Goal: Check status: Check status

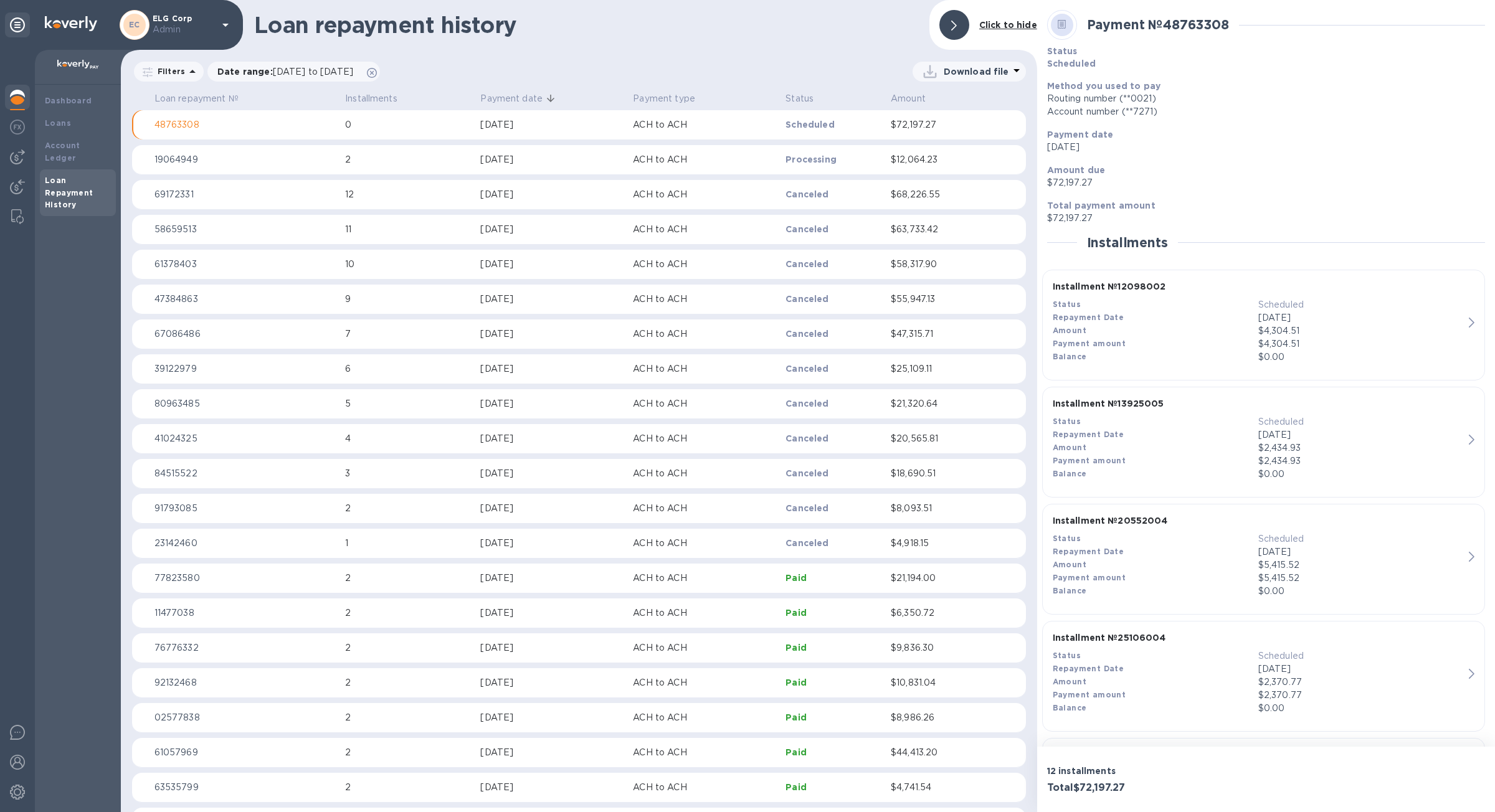
scroll to position [933, 0]
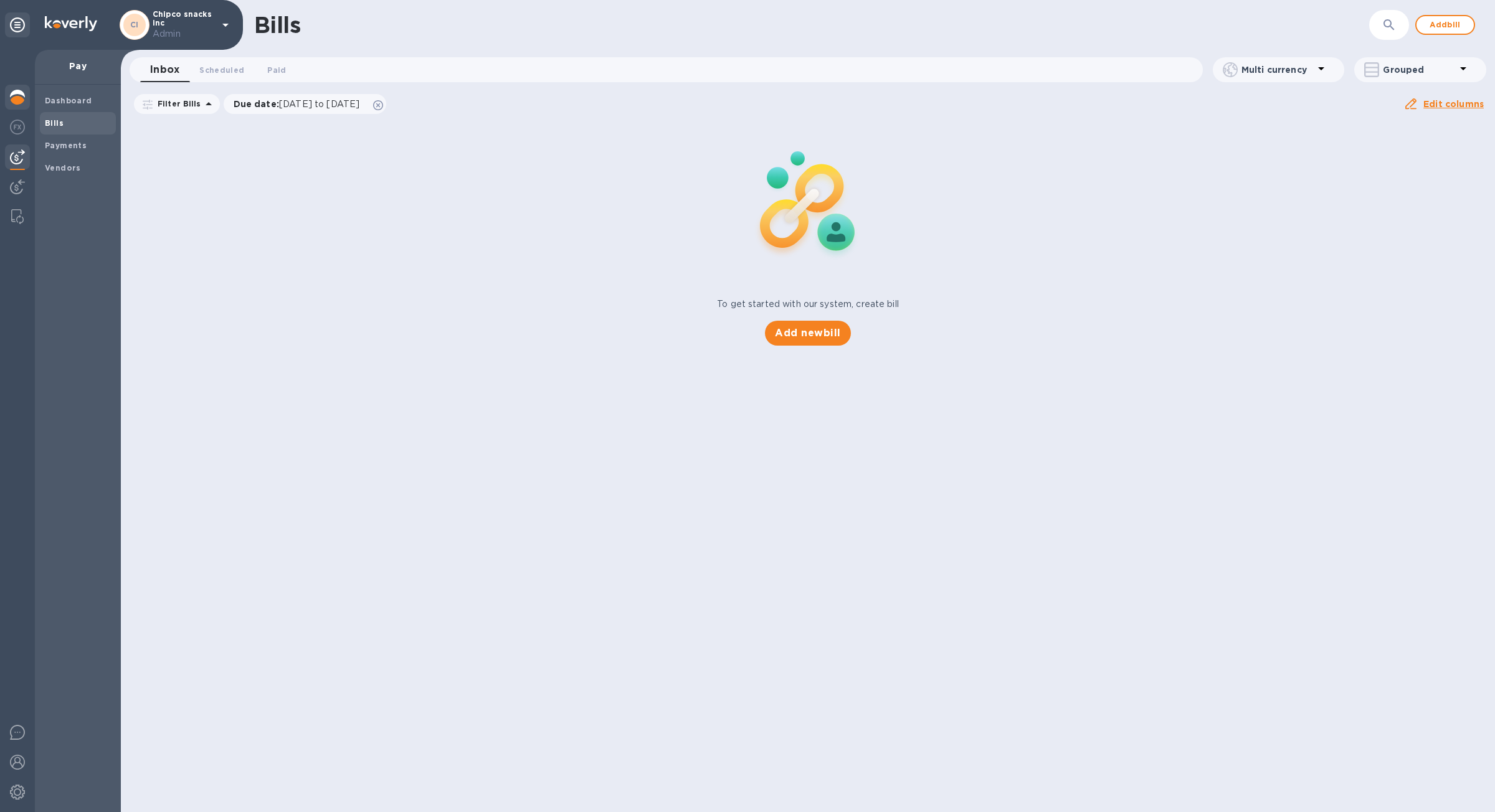
click at [23, 99] on img at bounding box center [17, 97] width 15 height 15
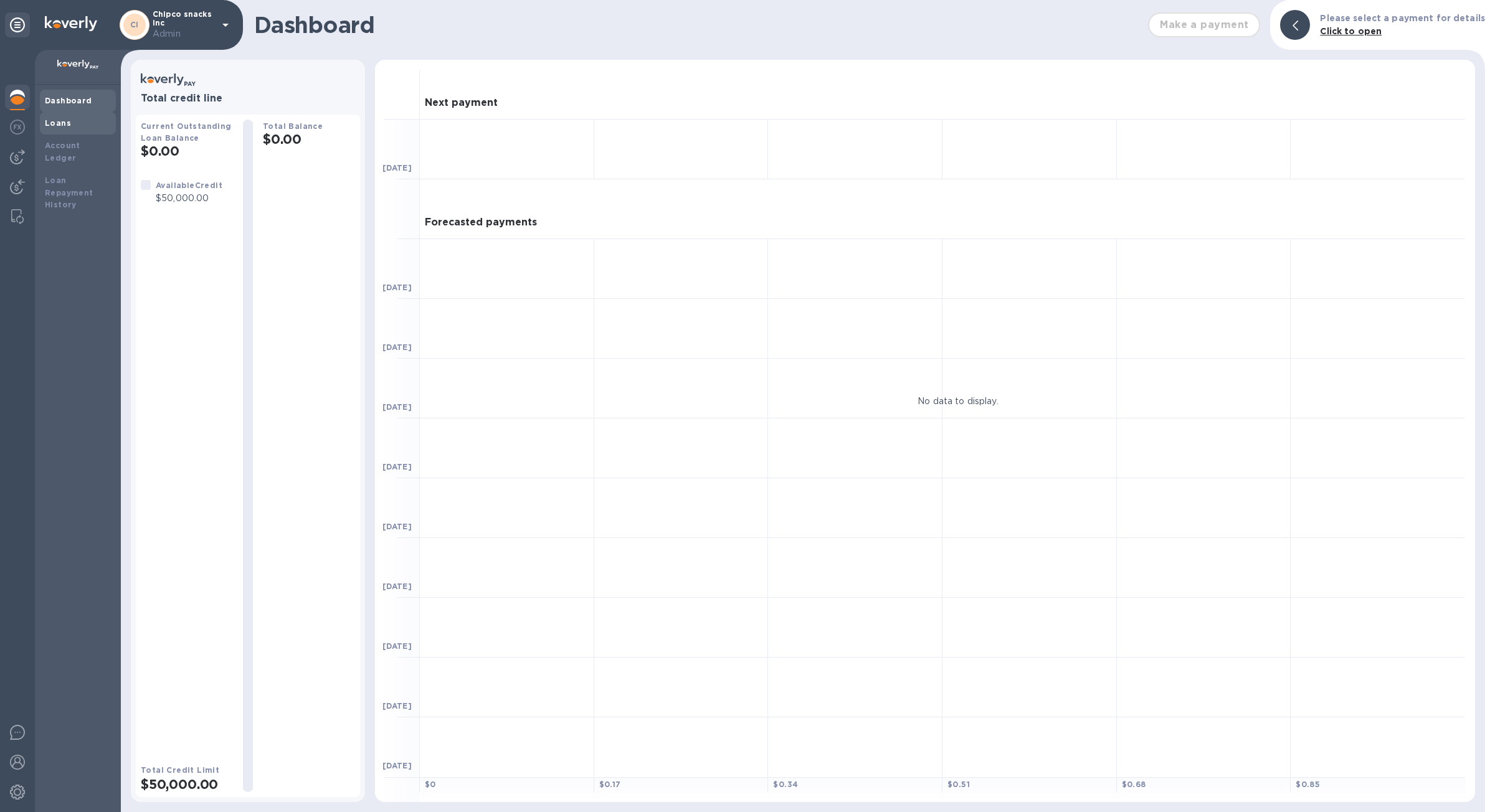
click at [80, 120] on div "Loans" at bounding box center [78, 123] width 66 height 12
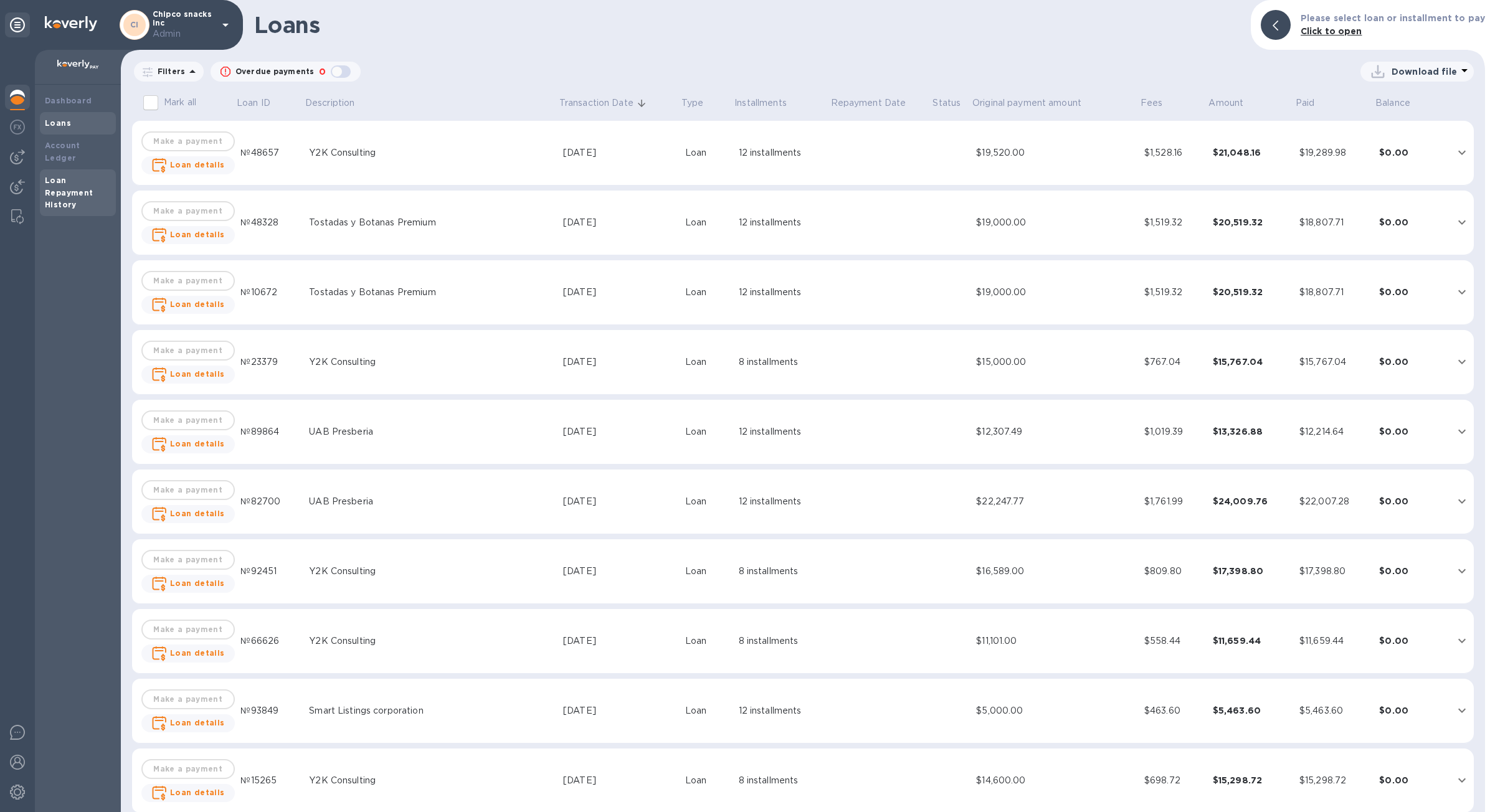
click at [75, 177] on b "Loan Repayment History" at bounding box center [69, 192] width 49 height 34
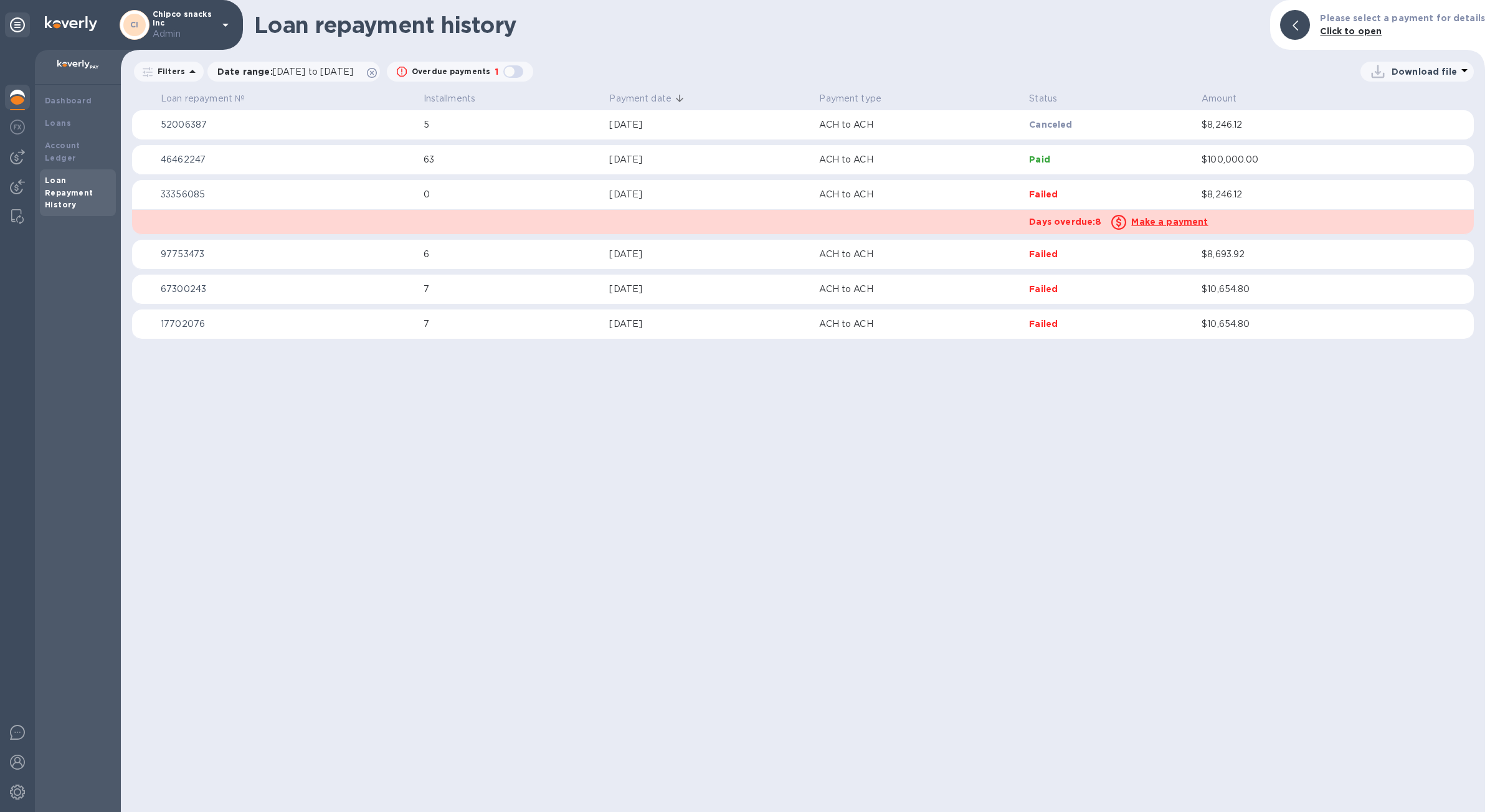
click at [1135, 162] on p "Paid" at bounding box center [1110, 159] width 162 height 12
